Goal: Task Accomplishment & Management: Manage account settings

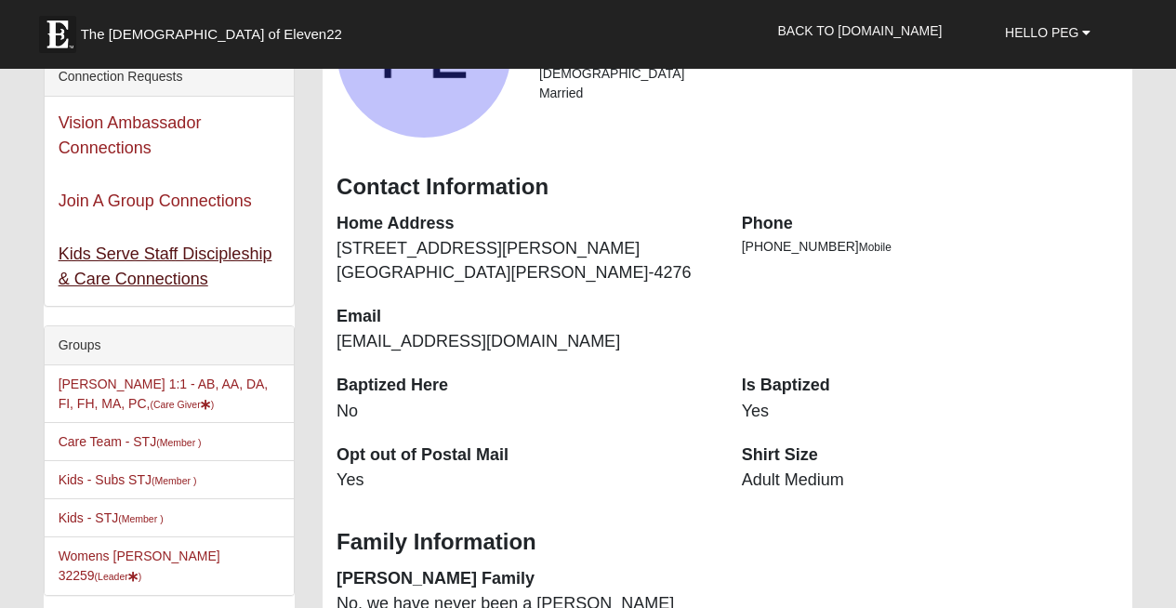
scroll to position [232, 0]
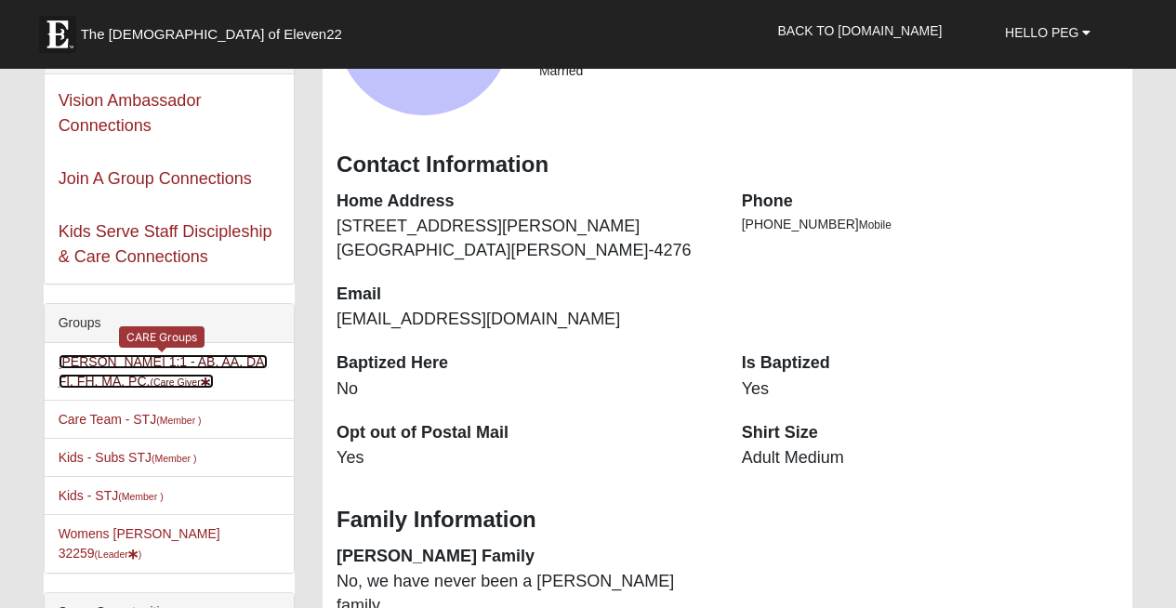
click at [86, 375] on link "Peg LeBel 1:1 - AB, AA, DA, FI, FH, MA, PC, (Care Giver )" at bounding box center [164, 371] width 210 height 34
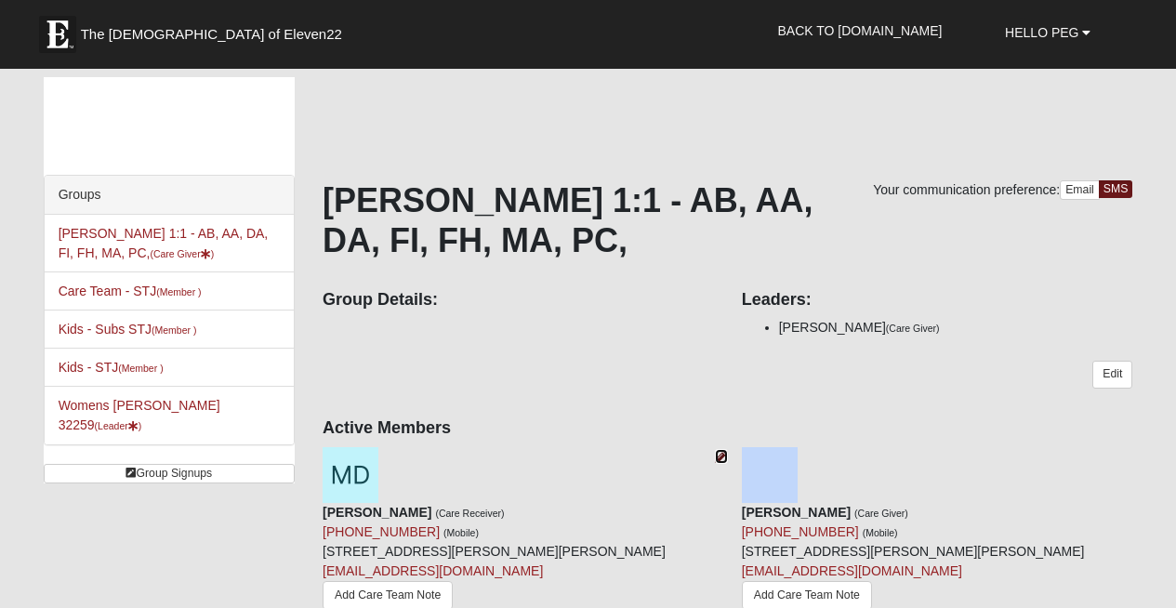
click at [716, 454] on icon at bounding box center [721, 456] width 13 height 13
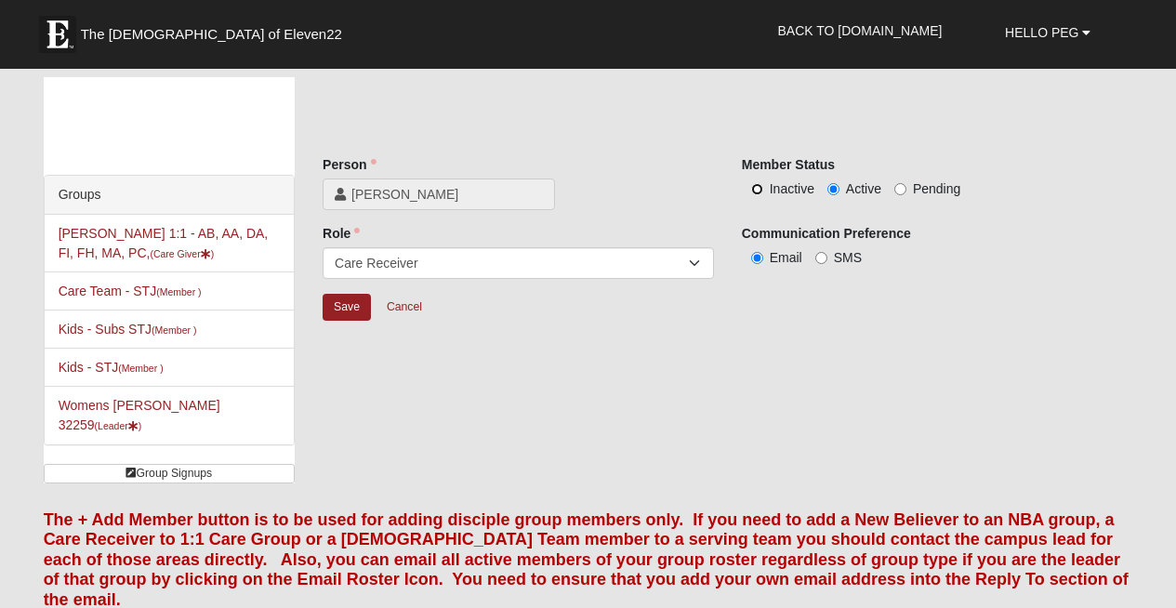
click at [756, 190] on input "Inactive" at bounding box center [757, 189] width 12 height 12
radio input "true"
click at [343, 313] on input "Save" at bounding box center [346, 307] width 48 height 27
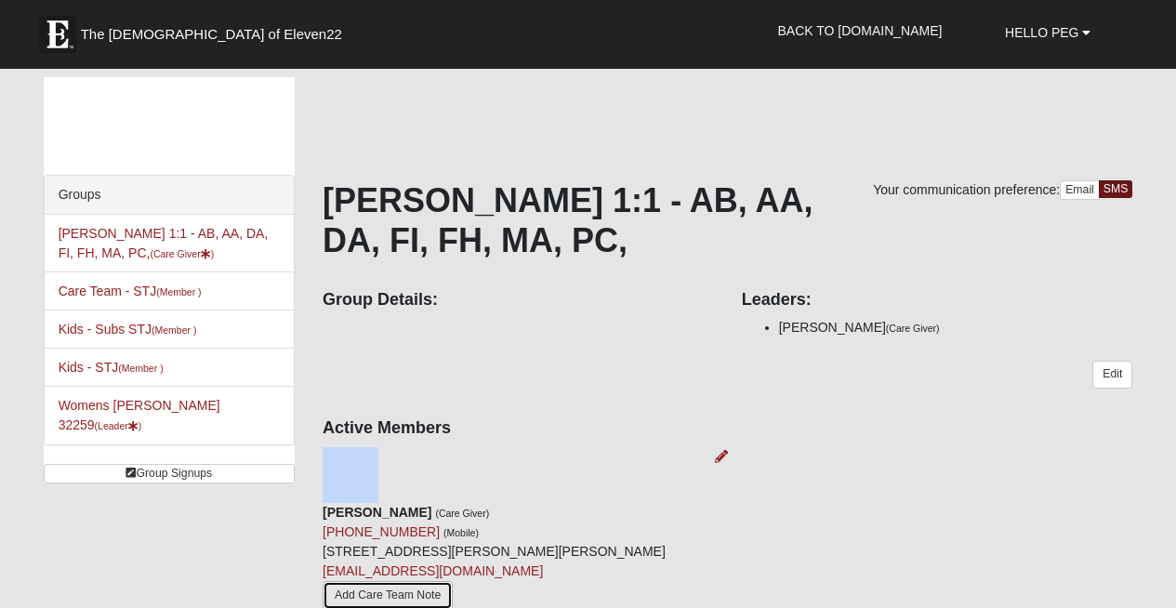
click at [428, 581] on link "Add Care Team Note" at bounding box center [387, 595] width 130 height 29
